Goal: Information Seeking & Learning: Learn about a topic

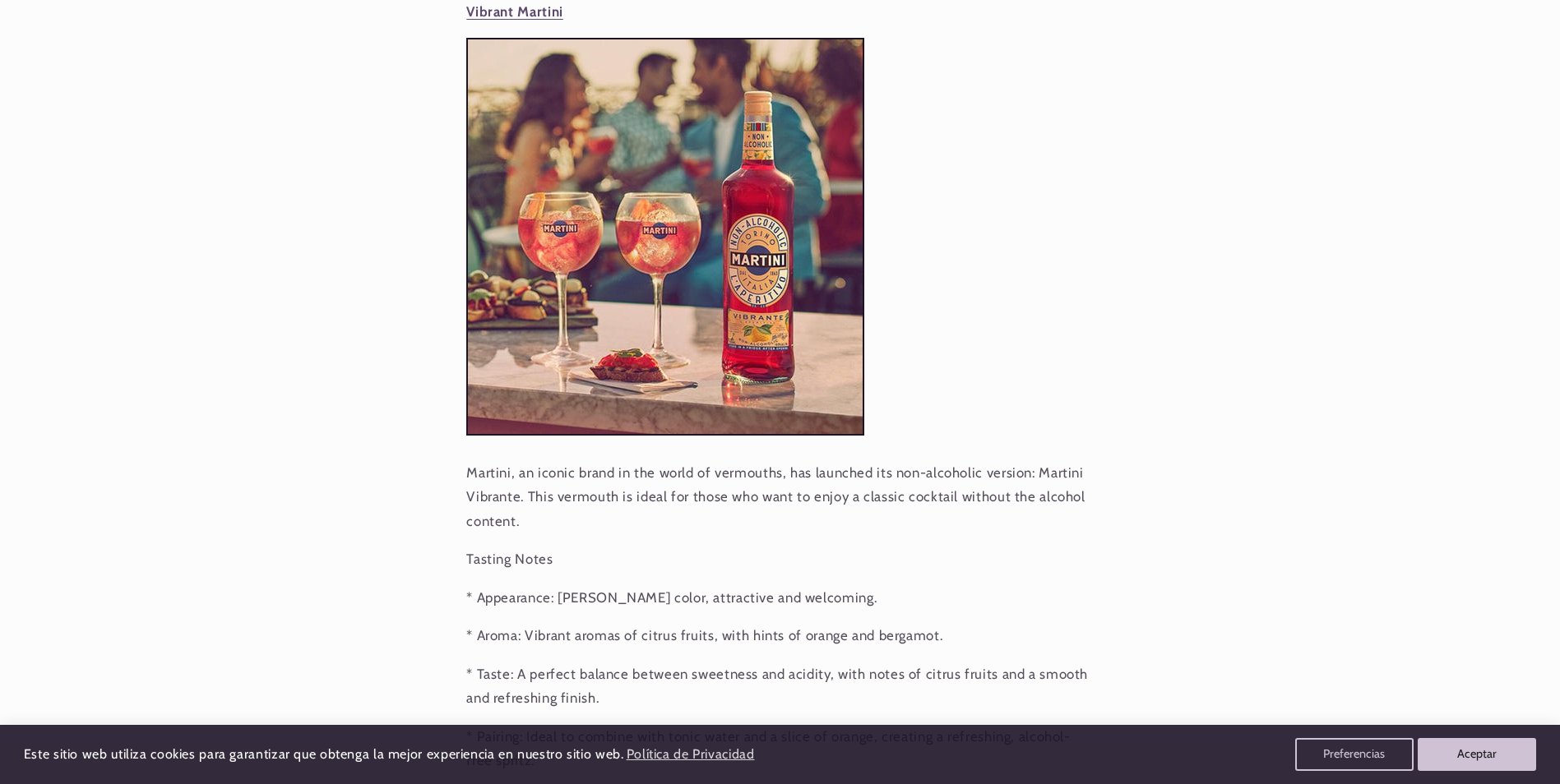
scroll to position [986, 0]
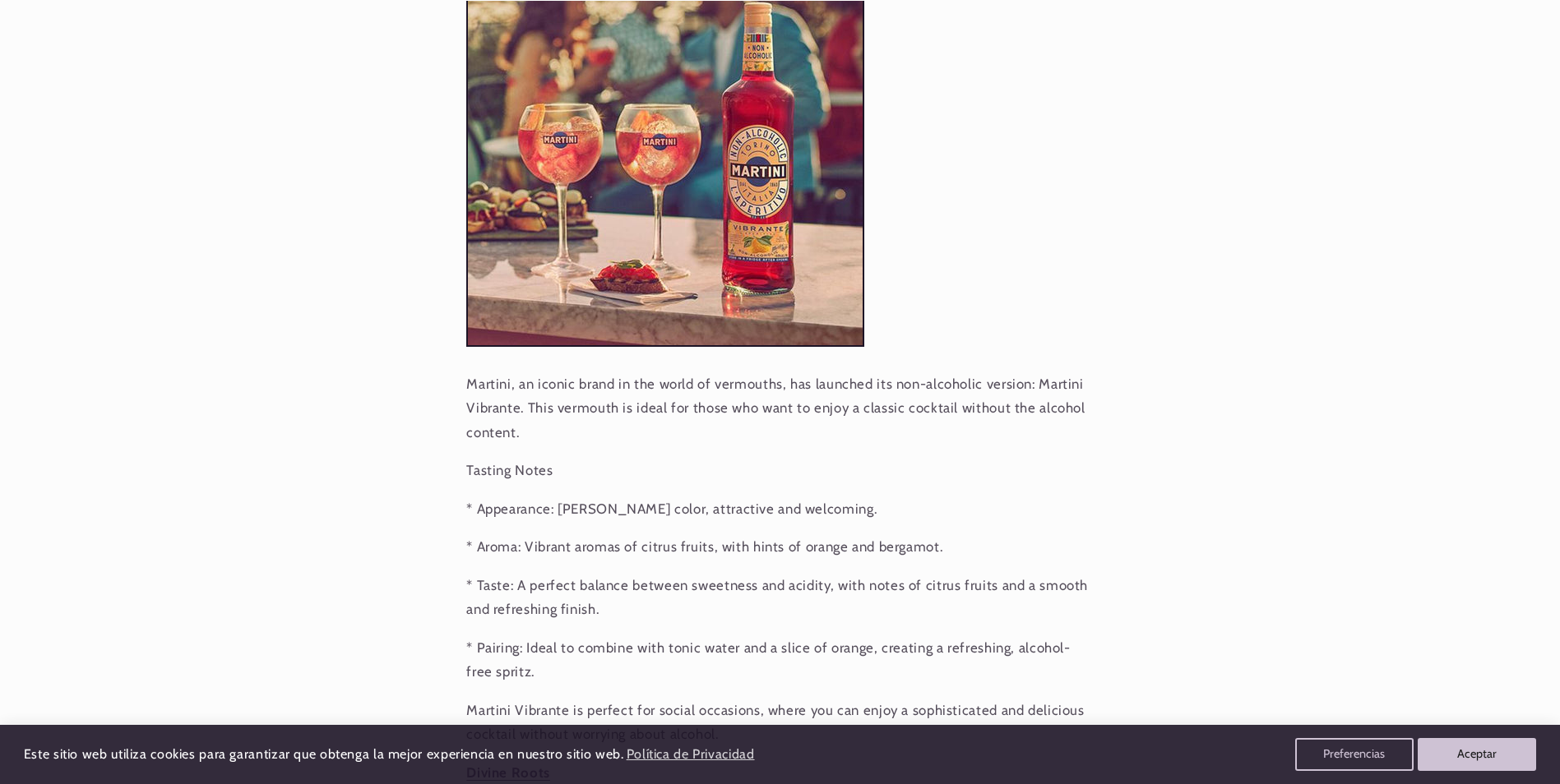
drag, startPoint x: 721, startPoint y: 487, endPoint x: 713, endPoint y: 558, distance: 71.4
click at [713, 558] on p "* Aroma: Vibrant aromas of citrus fruits, with hints of orange and bergamot." at bounding box center [779, 548] width 626 height 25
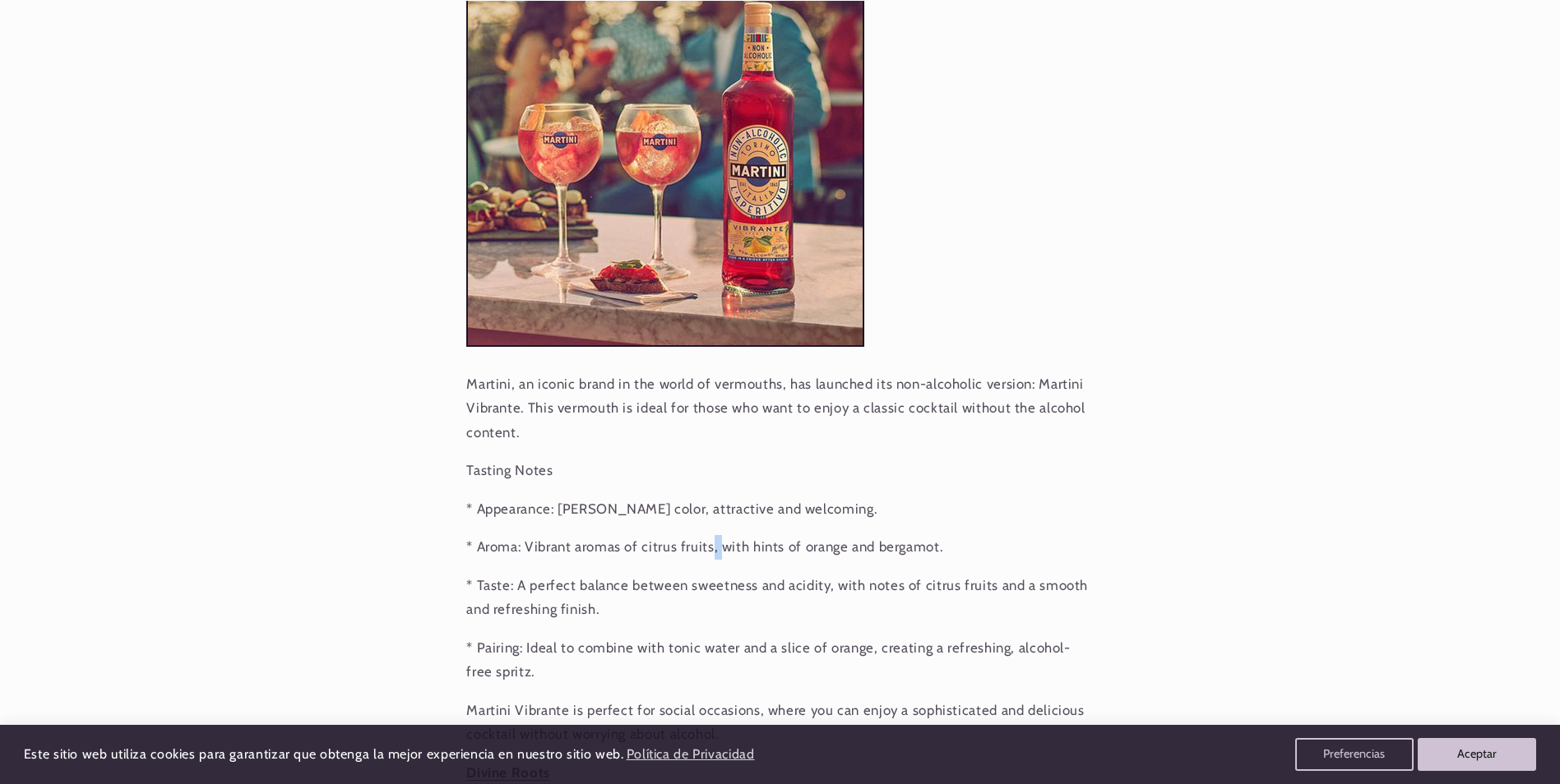
click at [713, 558] on p "* Aroma: Vibrant aromas of citrus fruits, with hints of orange and bergamot." at bounding box center [779, 548] width 626 height 25
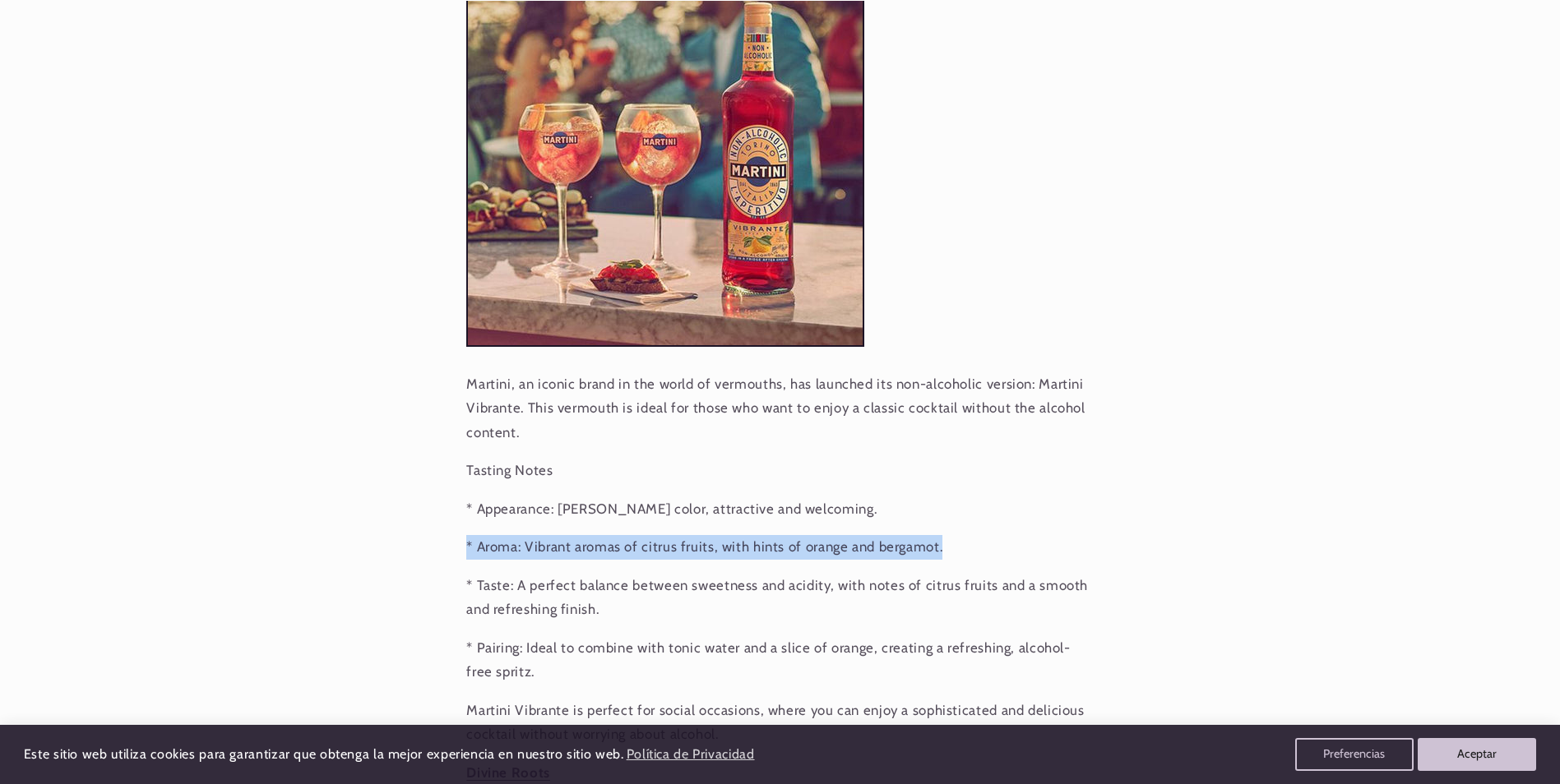
click at [713, 558] on p "* Aroma: Vibrant aromas of citrus fruits, with hints of orange and bergamot." at bounding box center [779, 548] width 626 height 25
drag, startPoint x: 713, startPoint y: 558, endPoint x: 715, endPoint y: 597, distance: 39.1
click at [715, 597] on p "* Taste: A perfect balance between sweetness and acidity, with notes of citrus …" at bounding box center [779, 598] width 626 height 49
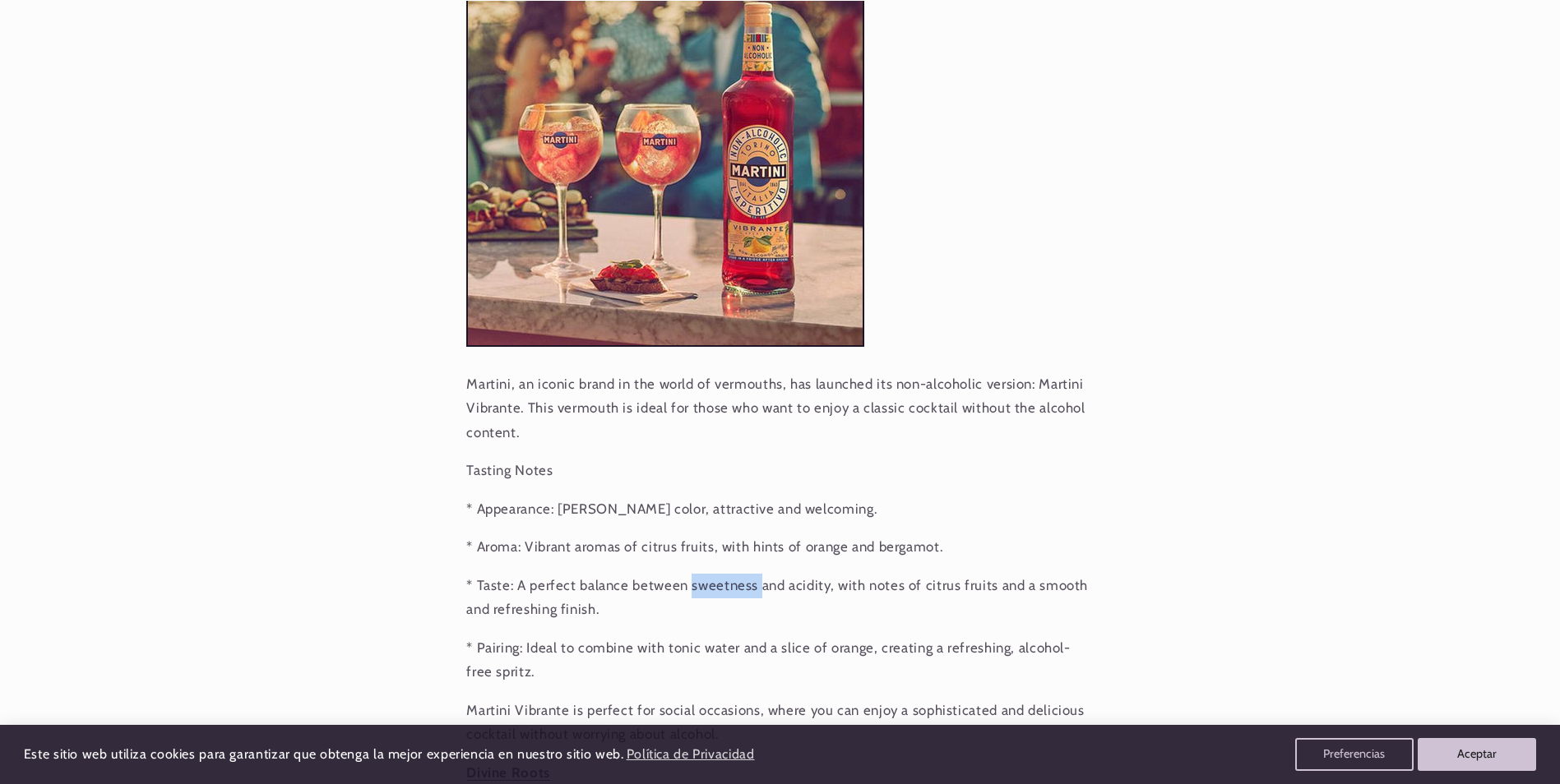
click at [716, 597] on p "* Taste: A perfect balance between sweetness and acidity, with notes of citrus …" at bounding box center [779, 598] width 626 height 49
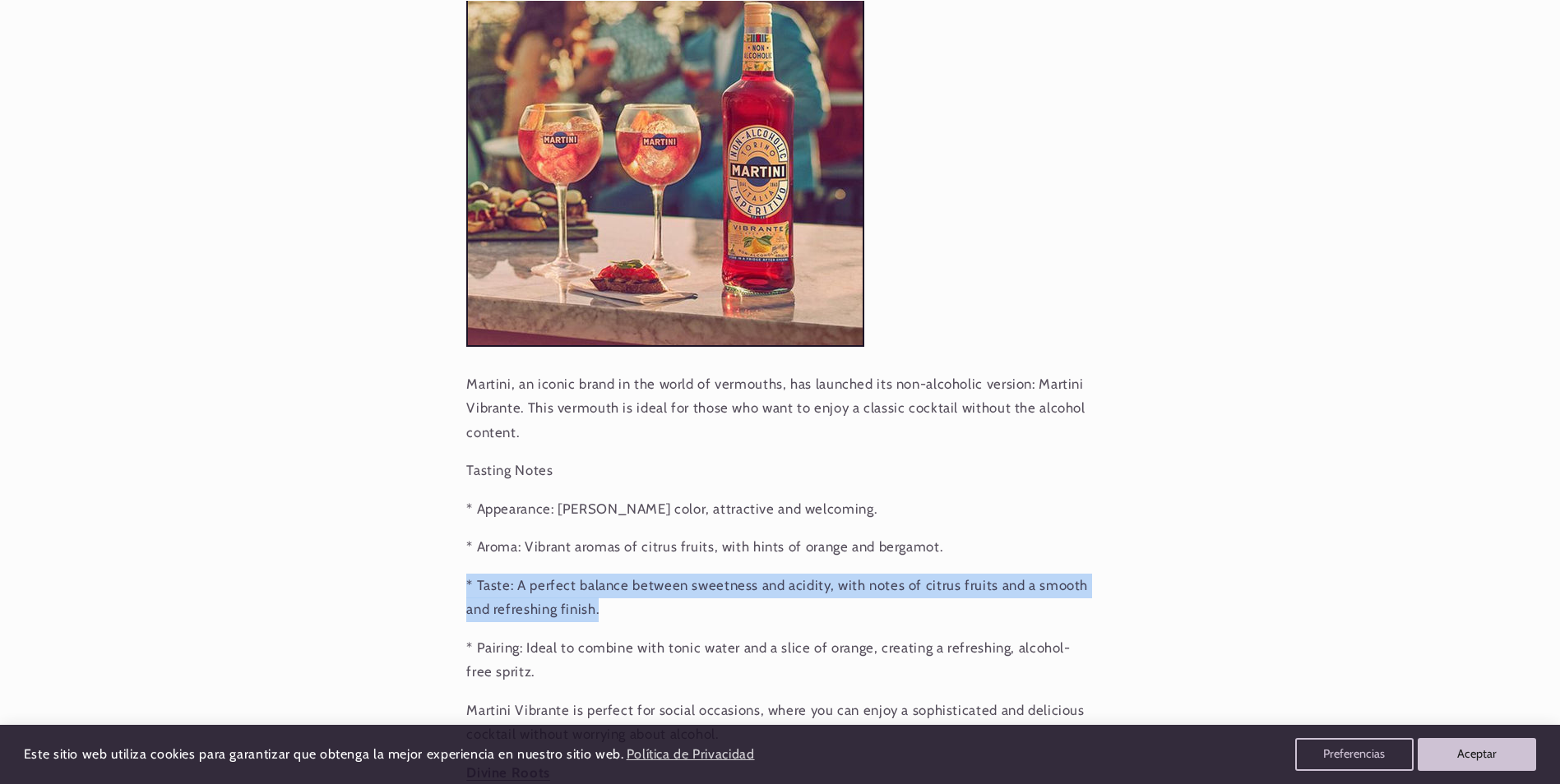
click at [716, 597] on p "* Taste: A perfect balance between sweetness and acidity, with notes of citrus …" at bounding box center [779, 598] width 626 height 49
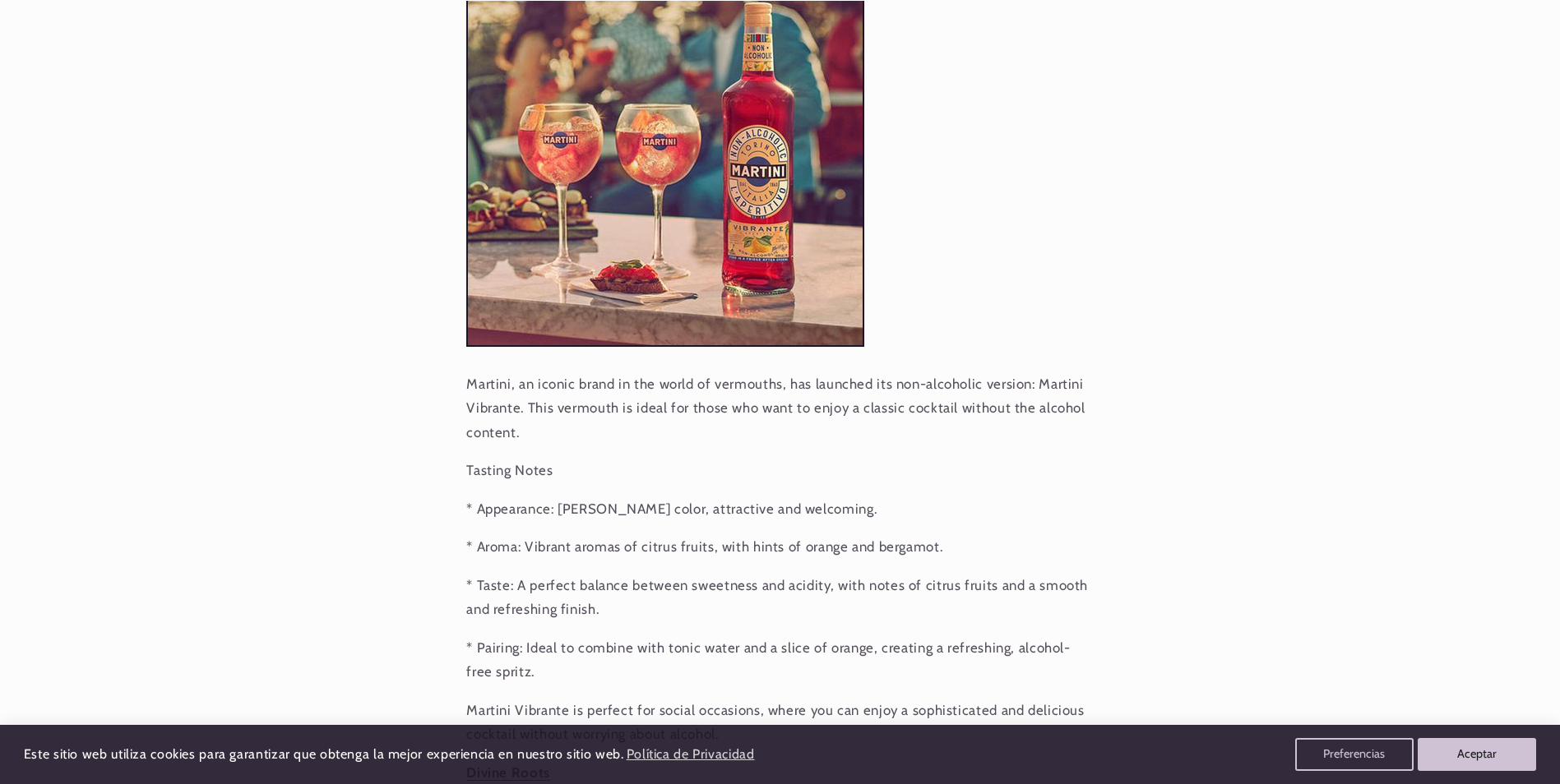
drag, startPoint x: 716, startPoint y: 597, endPoint x: 854, endPoint y: 627, distance: 141.2
click at [1473, 753] on button "Aceptar" at bounding box center [1477, 755] width 126 height 35
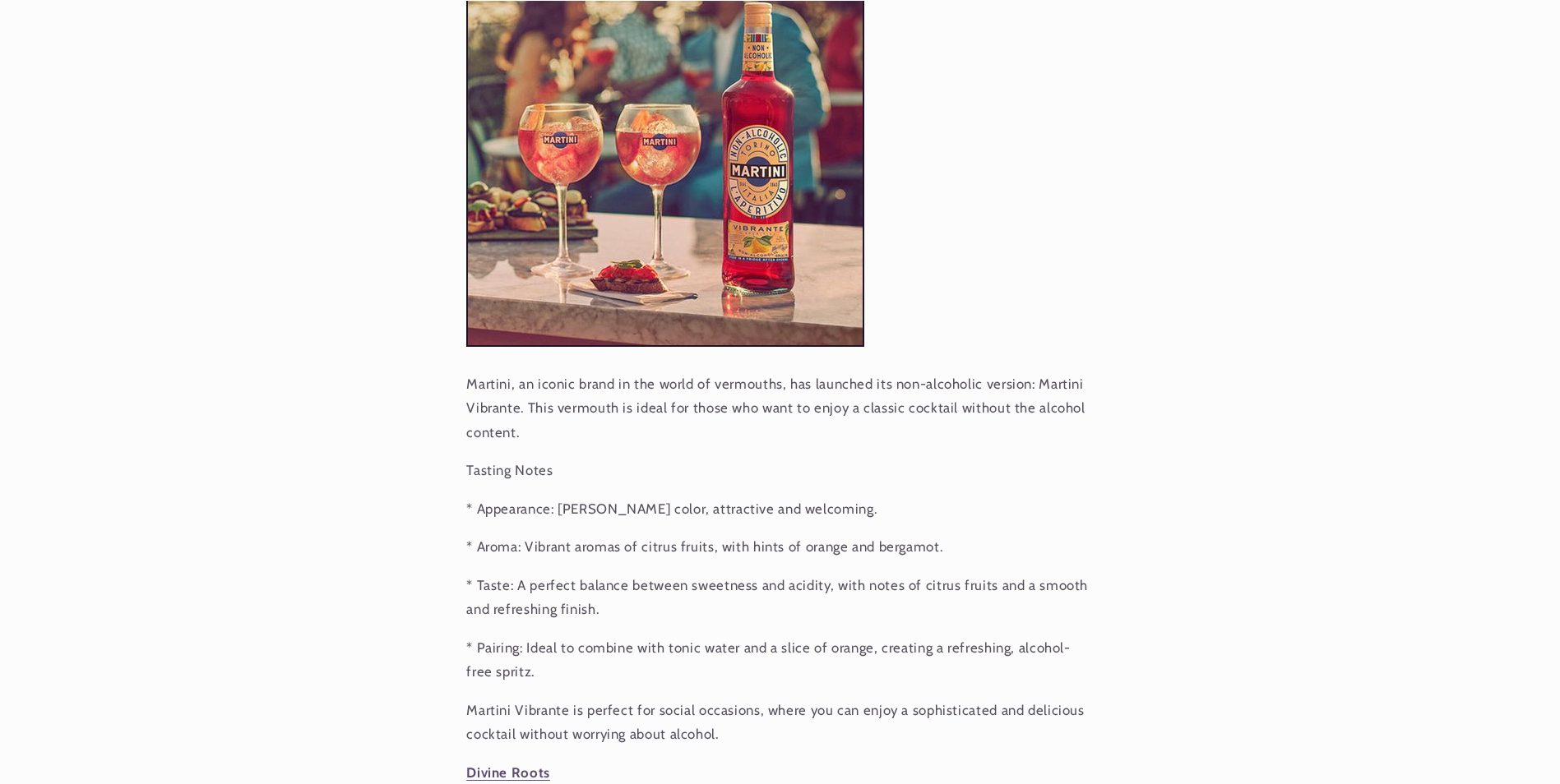
click at [602, 639] on span "* Pairing: Ideal to combine with tonic water and a slice of orange, creating a …" at bounding box center [768, 660] width 603 height 41
click at [600, 639] on span "* Pairing: Ideal to combine with tonic water and a slice of orange, creating a …" at bounding box center [768, 660] width 603 height 41
click at [599, 639] on span "* Pairing: Ideal to combine with tonic water and a slice of orange, creating a …" at bounding box center [768, 660] width 603 height 41
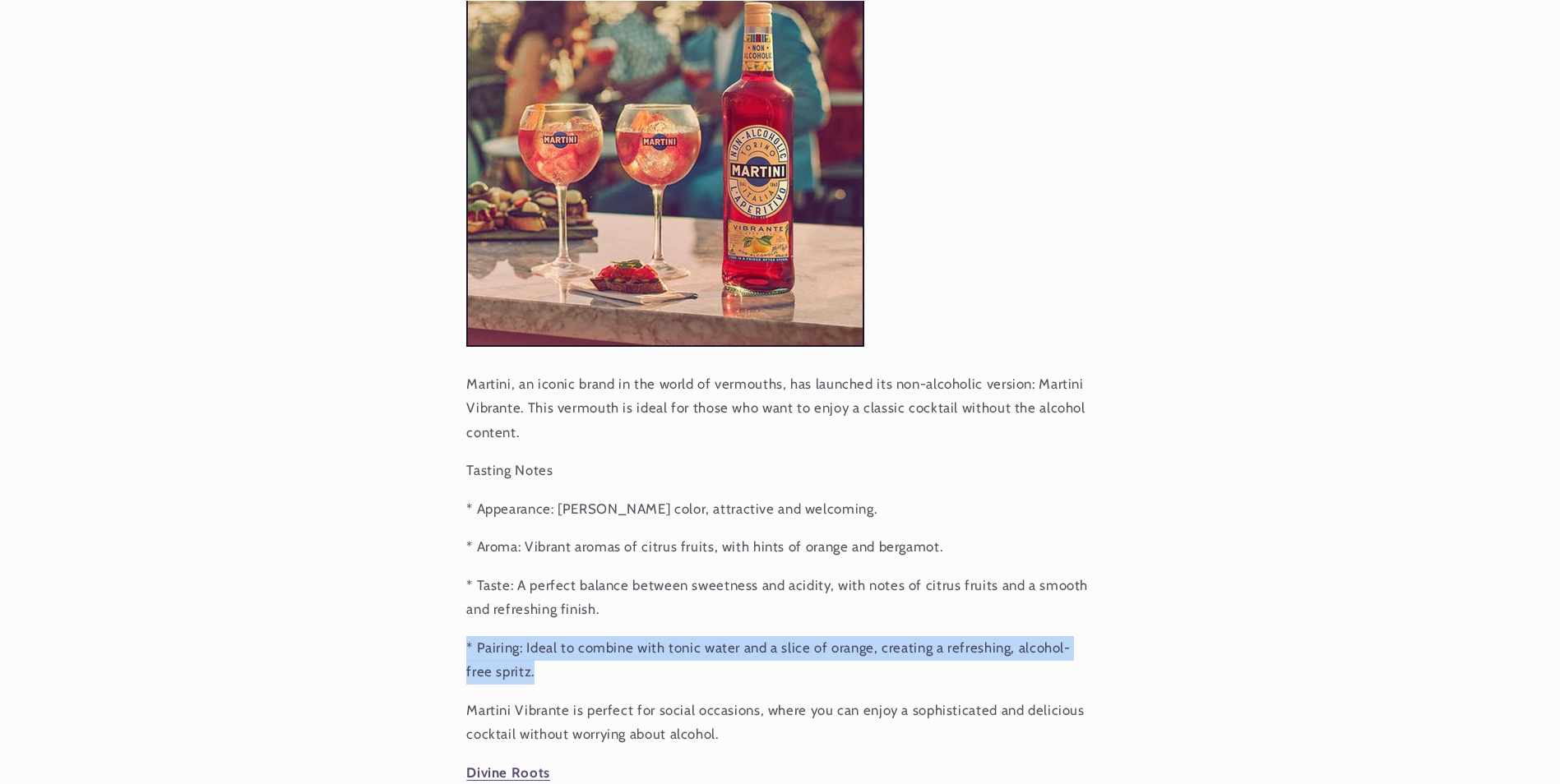
click at [600, 640] on span "* Pairing: Ideal to combine with tonic water and a slice of orange, creating a …" at bounding box center [768, 660] width 603 height 41
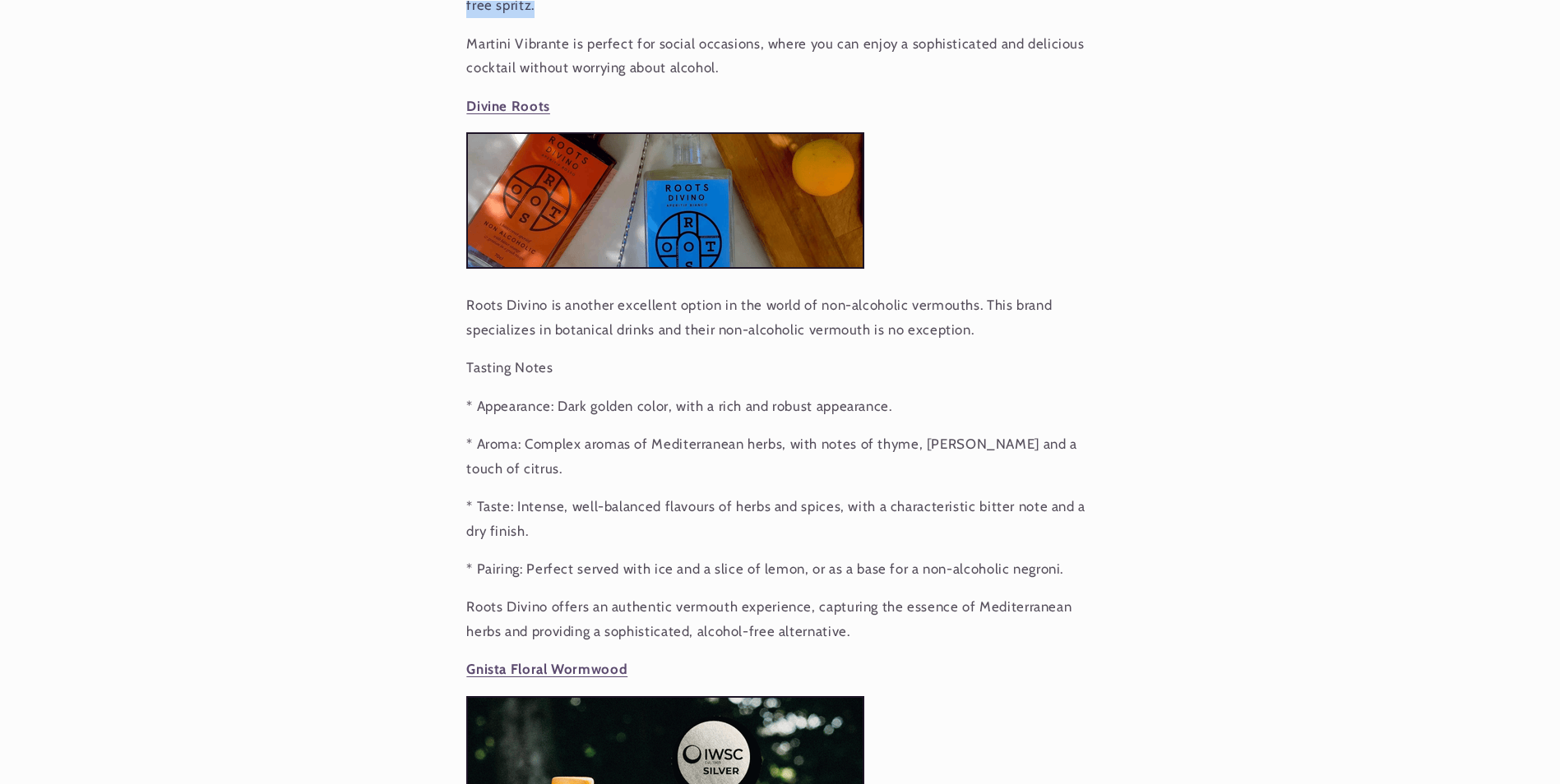
scroll to position [0, 1095]
